Goal: Task Accomplishment & Management: Manage account settings

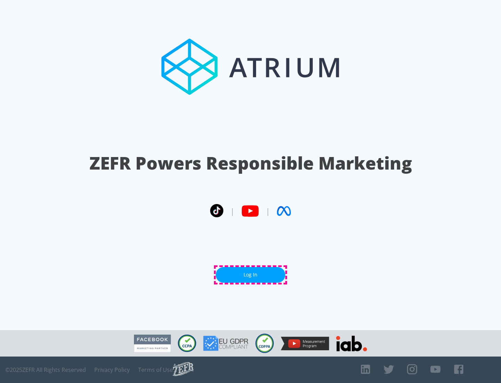
click at [251, 275] on link "Log In" at bounding box center [251, 275] width 70 height 16
